Goal: Information Seeking & Learning: Learn about a topic

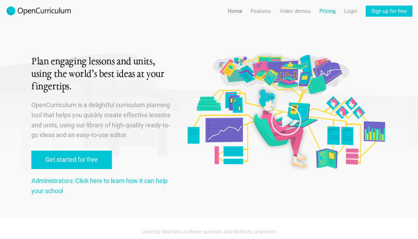
click at [331, 14] on link "Pricing" at bounding box center [327, 11] width 16 height 11
click at [323, 11] on link "Pricing" at bounding box center [327, 11] width 16 height 11
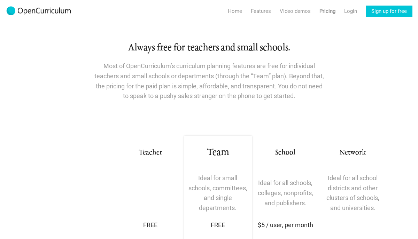
click at [68, 13] on img at bounding box center [39, 11] width 66 height 11
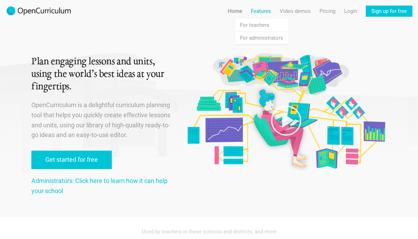
click at [264, 9] on link "Features" at bounding box center [261, 11] width 20 height 11
click at [255, 26] on link "Features For teachers" at bounding box center [261, 25] width 53 height 13
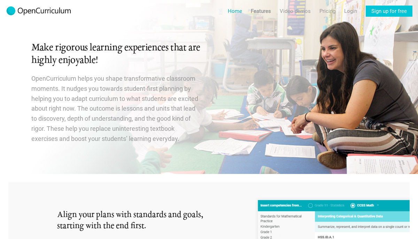
click at [234, 8] on link "Home" at bounding box center [235, 11] width 14 height 11
